Goal: Transaction & Acquisition: Purchase product/service

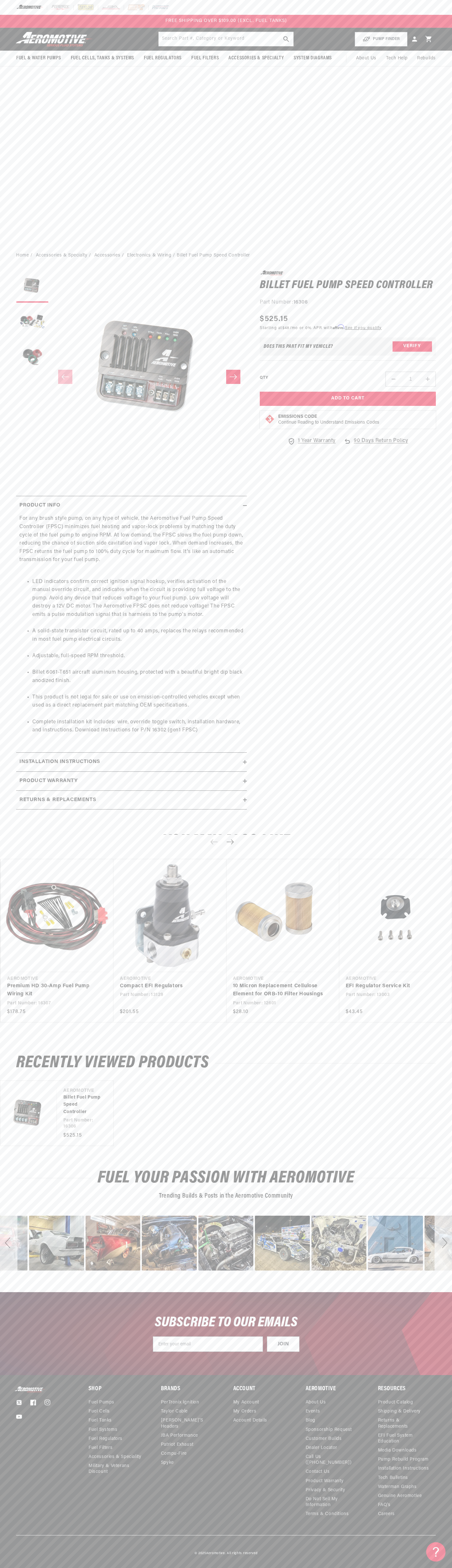
click at [413, 9] on div at bounding box center [226, 7] width 452 height 15
click at [442, 228] on div "Fuel & Water Pumps Back In-Tank" at bounding box center [226, 138] width 452 height 219
click at [15, 1563] on html "Skip to content Your cart Your cart is empty Loading... You may also like Subto…" at bounding box center [226, 784] width 452 height 1568
click at [13, 625] on body "Skip to content Your cart Your cart is empty Loading... You may also like Subto…" at bounding box center [226, 784] width 452 height 1568
